Goal: Transaction & Acquisition: Purchase product/service

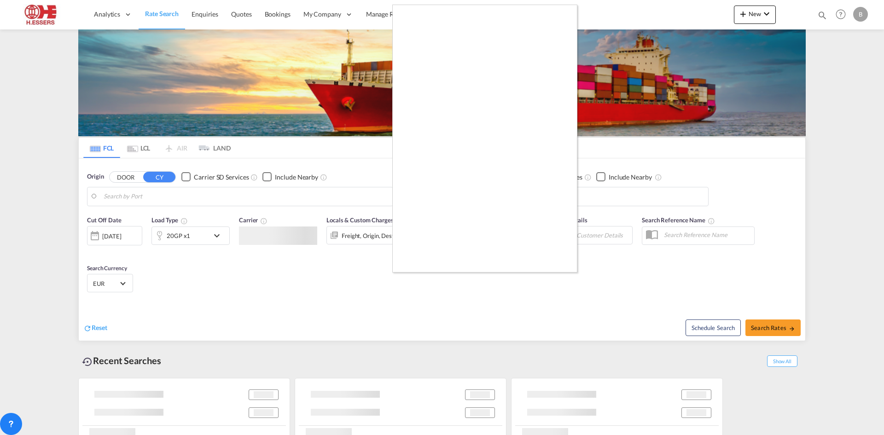
type input "[GEOGRAPHIC_DATA], BEANR"
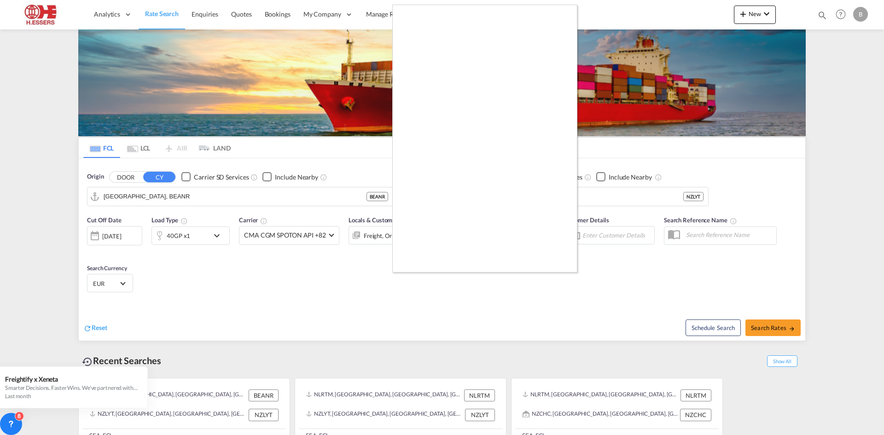
click at [587, 262] on div at bounding box center [442, 217] width 884 height 435
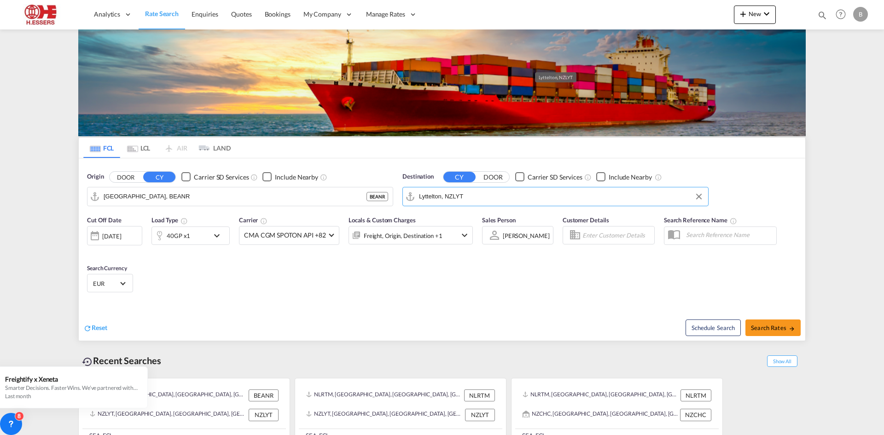
click at [487, 190] on input "Lyttelton, NZLYT" at bounding box center [561, 197] width 284 height 14
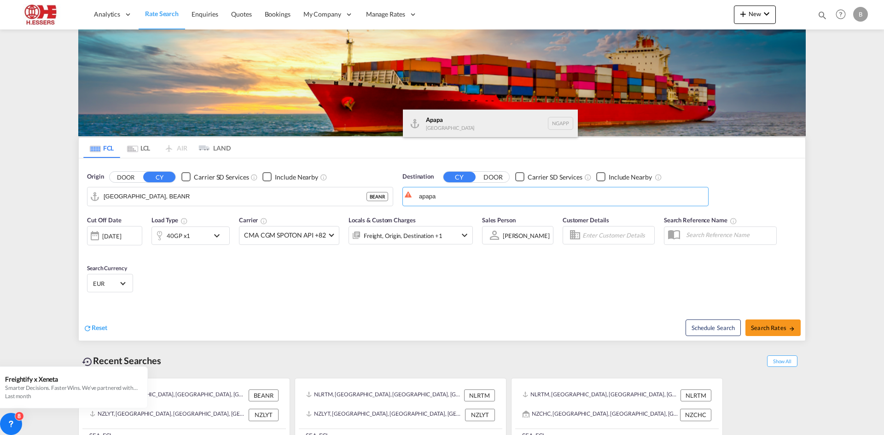
click at [465, 119] on div "Apapa [GEOGRAPHIC_DATA] NGAPP" at bounding box center [490, 124] width 175 height 28
type input "Apapa, NGAPP"
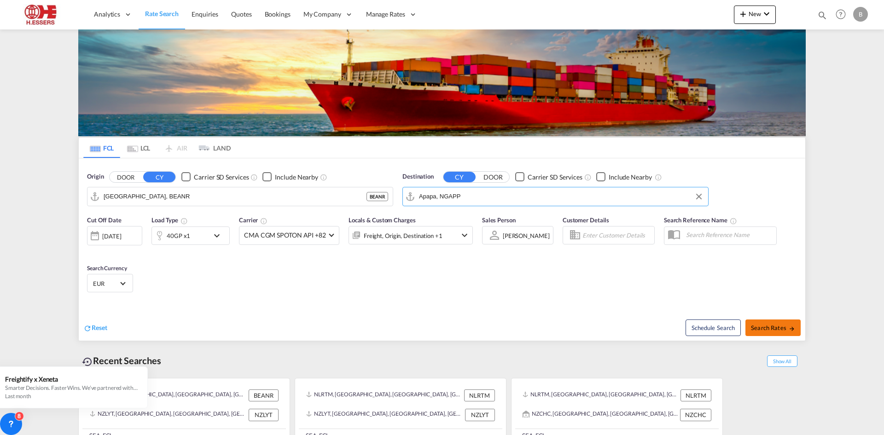
click at [776, 324] on span "Search Rates" at bounding box center [773, 327] width 44 height 7
type input "BEANR to NGAPP / [DATE]"
